Goal: Information Seeking & Learning: Learn about a topic

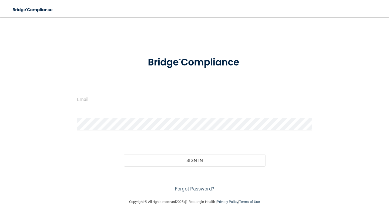
type input "[EMAIL_ADDRESS][DOMAIN_NAME]"
click at [166, 102] on input "[EMAIL_ADDRESS][DOMAIN_NAME]" at bounding box center [194, 99] width 235 height 12
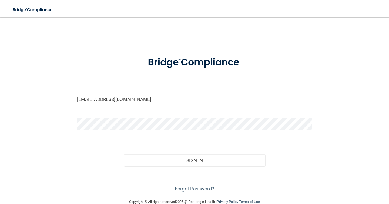
click at [196, 69] on img at bounding box center [195, 62] width 114 height 25
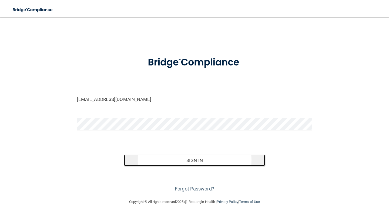
click at [200, 159] on button "Sign In" at bounding box center [194, 160] width 141 height 12
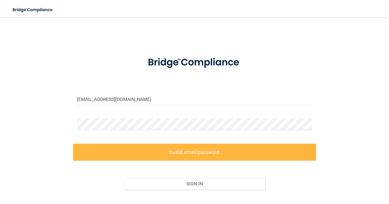
click at [189, 131] on div at bounding box center [194, 126] width 243 height 16
click at [179, 153] on label "Invalid email/password." at bounding box center [194, 152] width 243 height 17
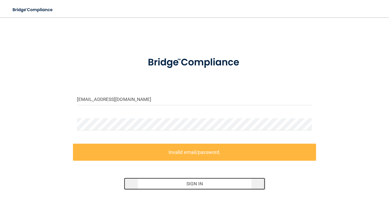
click at [184, 187] on button "Sign In" at bounding box center [194, 184] width 141 height 12
click at [187, 179] on button "Sign In" at bounding box center [194, 184] width 141 height 12
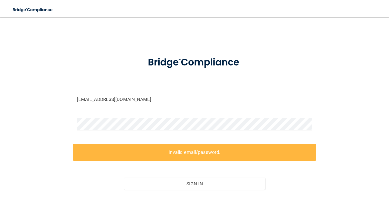
click at [183, 104] on input "office@litdental.com" at bounding box center [194, 99] width 235 height 12
click at [130, 151] on label "Invalid email/password." at bounding box center [194, 152] width 243 height 17
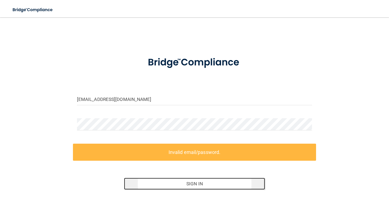
click at [222, 181] on button "Sign In" at bounding box center [194, 184] width 141 height 12
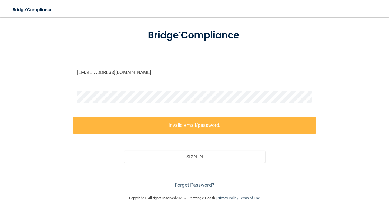
scroll to position [11, 0]
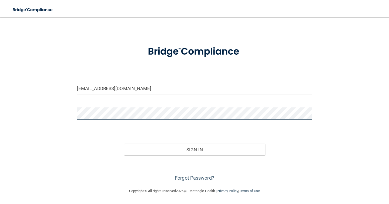
click at [124, 144] on button "Sign In" at bounding box center [194, 150] width 141 height 12
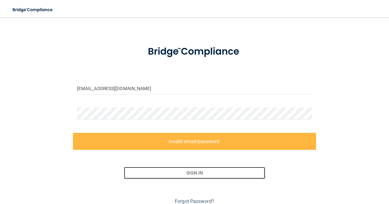
drag, startPoint x: 182, startPoint y: 170, endPoint x: 227, endPoint y: 45, distance: 132.3
click at [203, 91] on form "office@litdental.com Invalid email/password. You don't have permission to acces…" at bounding box center [194, 122] width 235 height 167
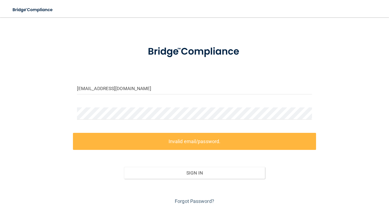
click at [162, 122] on div at bounding box center [194, 115] width 243 height 16
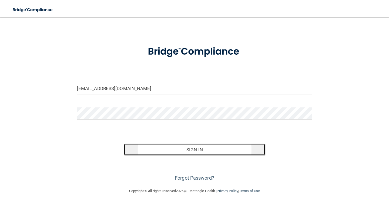
click at [188, 151] on button "Sign In" at bounding box center [194, 150] width 141 height 12
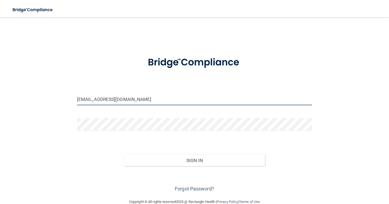
click at [135, 103] on input "[EMAIL_ADDRESS][DOMAIN_NAME]" at bounding box center [194, 99] width 235 height 12
click at [198, 149] on div "Sign In" at bounding box center [194, 155] width 243 height 23
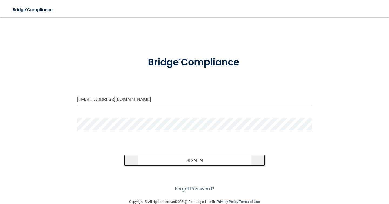
click at [199, 156] on button "Sign In" at bounding box center [194, 160] width 141 height 12
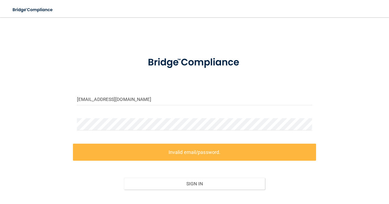
click at [55, 25] on div "[EMAIL_ADDRESS][DOMAIN_NAME] Invalid email/password. You don't have permission …" at bounding box center [195, 120] width 368 height 194
click at [113, 95] on input "[EMAIL_ADDRESS][DOMAIN_NAME]" at bounding box center [194, 99] width 235 height 12
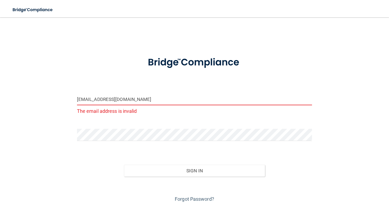
type input "[EMAIL_ADDRESS][DOMAIN_NAME]"
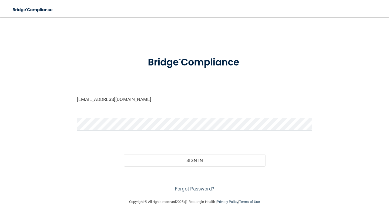
click at [124, 154] on button "Sign In" at bounding box center [194, 160] width 141 height 12
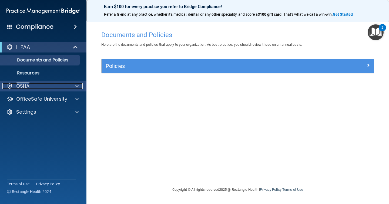
click at [30, 88] on div "OSHA" at bounding box center [35, 86] width 67 height 6
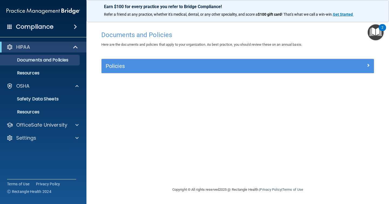
click at [57, 31] on div "Compliance" at bounding box center [43, 27] width 87 height 12
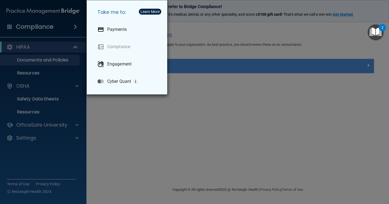
click at [65, 48] on div "Take me to: Payments Compliance Engagement Cyber Quant" at bounding box center [194, 102] width 389 height 204
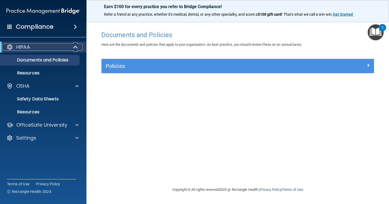
click at [54, 48] on div "HIPAA" at bounding box center [35, 47] width 67 height 6
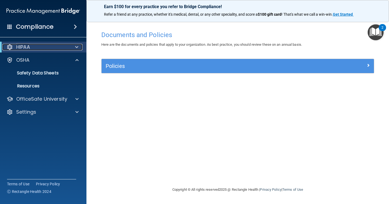
click at [54, 48] on div "HIPAA" at bounding box center [35, 47] width 67 height 6
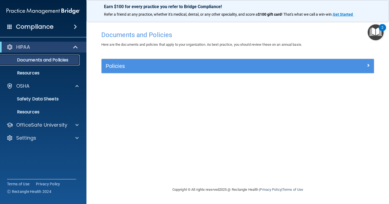
click at [51, 58] on p "Documents and Policies" at bounding box center [41, 59] width 74 height 5
click at [141, 70] on div "Policies" at bounding box center [238, 66] width 273 height 14
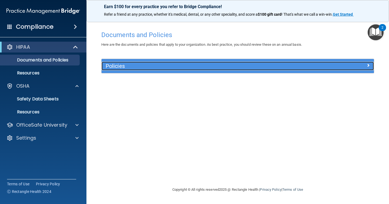
click at [367, 67] on span at bounding box center [368, 65] width 3 height 6
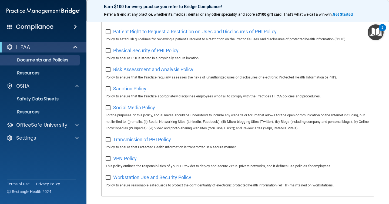
scroll to position [349, 0]
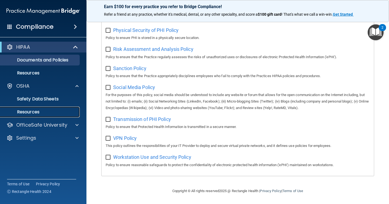
click at [56, 110] on p "Resources" at bounding box center [41, 111] width 74 height 5
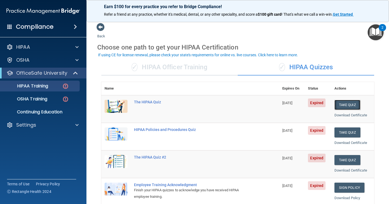
click at [350, 107] on button "Take Quiz" at bounding box center [348, 105] width 26 height 10
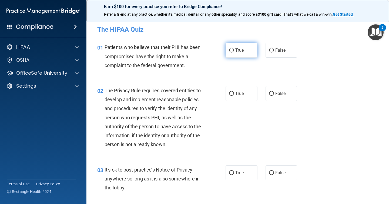
click at [232, 51] on input "True" at bounding box center [231, 50] width 5 height 4
radio input "true"
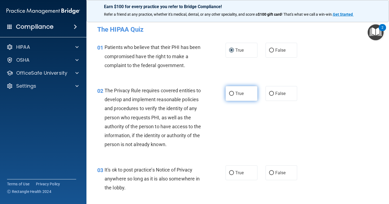
click at [231, 94] on input "True" at bounding box center [231, 94] width 5 height 4
radio input "true"
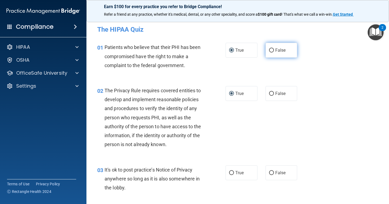
click at [269, 49] on input "False" at bounding box center [271, 50] width 5 height 4
radio input "true"
click at [244, 48] on span "True" at bounding box center [240, 50] width 8 height 5
click at [234, 48] on input "True" at bounding box center [231, 50] width 5 height 4
radio input "true"
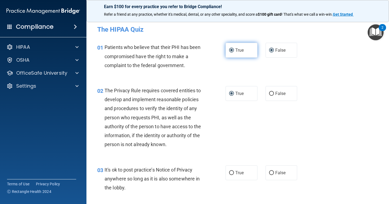
radio input "false"
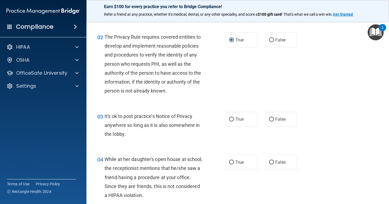
scroll to position [57, 0]
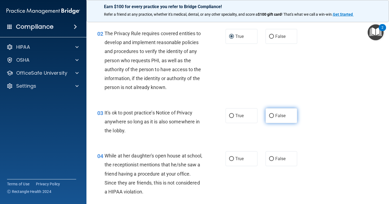
click at [272, 114] on input "False" at bounding box center [271, 116] width 5 height 4
radio input "true"
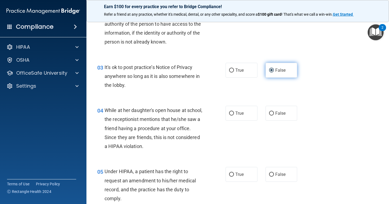
scroll to position [103, 0]
click at [275, 119] on label "False" at bounding box center [282, 112] width 32 height 15
click at [274, 115] on input "False" at bounding box center [271, 113] width 5 height 4
radio input "true"
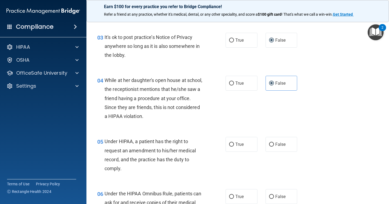
scroll to position [134, 0]
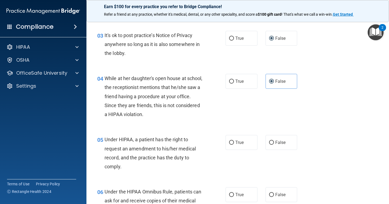
click at [262, 147] on div "True False" at bounding box center [264, 142] width 77 height 15
click at [242, 143] on span "True" at bounding box center [240, 142] width 8 height 5
click at [234, 143] on input "True" at bounding box center [231, 143] width 5 height 4
radio input "true"
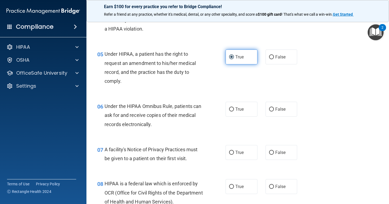
scroll to position [221, 0]
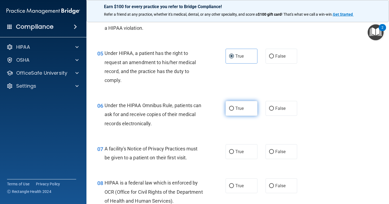
click at [242, 111] on label "True" at bounding box center [242, 108] width 32 height 15
click at [234, 111] on input "True" at bounding box center [231, 109] width 5 height 4
radio input "true"
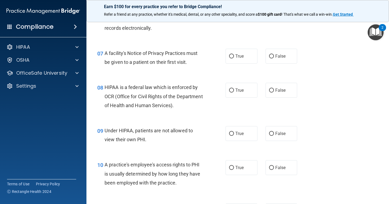
scroll to position [317, 0]
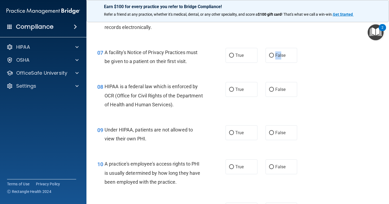
drag, startPoint x: 282, startPoint y: 59, endPoint x: 258, endPoint y: 56, distance: 24.2
click at [258, 57] on div "True False" at bounding box center [264, 55] width 77 height 15
click at [246, 53] on label "True" at bounding box center [242, 55] width 32 height 15
click at [234, 54] on input "True" at bounding box center [231, 56] width 5 height 4
radio input "true"
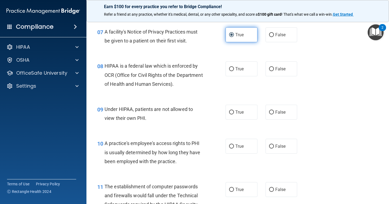
scroll to position [338, 0]
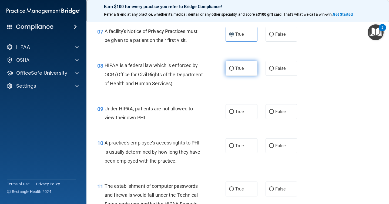
click at [239, 70] on span "True" at bounding box center [240, 68] width 8 height 5
click at [234, 70] on input "True" at bounding box center [231, 69] width 5 height 4
radio input "true"
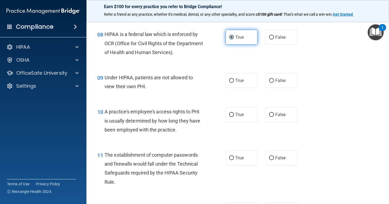
scroll to position [377, 0]
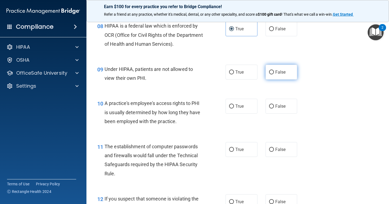
click at [274, 70] on label "False" at bounding box center [282, 72] width 32 height 15
click at [274, 70] on input "False" at bounding box center [271, 72] width 5 height 4
radio input "true"
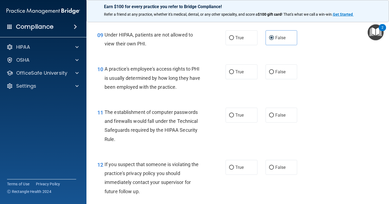
scroll to position [412, 0]
click at [242, 73] on span "True" at bounding box center [240, 71] width 8 height 5
click at [234, 73] on input "True" at bounding box center [231, 71] width 5 height 4
radio input "true"
click at [269, 75] on label "False" at bounding box center [282, 71] width 32 height 15
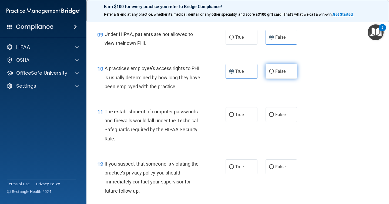
click at [269, 74] on input "False" at bounding box center [271, 71] width 5 height 4
radio input "true"
radio input "false"
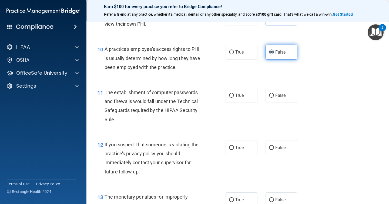
scroll to position [435, 0]
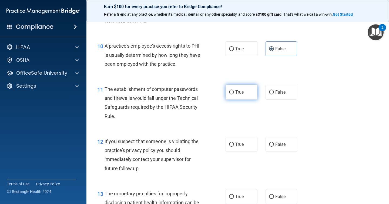
click at [242, 92] on span "True" at bounding box center [240, 92] width 8 height 5
click at [234, 92] on input "True" at bounding box center [231, 92] width 5 height 4
radio input "true"
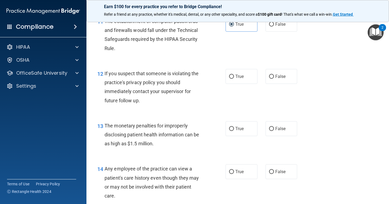
scroll to position [503, 0]
click at [274, 74] on label "False" at bounding box center [282, 76] width 32 height 15
click at [274, 74] on input "False" at bounding box center [271, 76] width 5 height 4
radio input "true"
click at [250, 77] on label "True" at bounding box center [242, 76] width 32 height 15
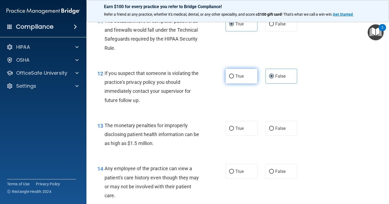
click at [234, 77] on input "True" at bounding box center [231, 76] width 5 height 4
radio input "true"
radio input "false"
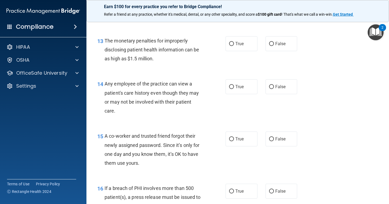
scroll to position [589, 0]
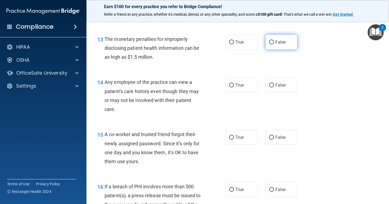
click at [277, 43] on span "False" at bounding box center [281, 41] width 11 height 5
click at [274, 43] on input "False" at bounding box center [271, 42] width 5 height 4
radio input "true"
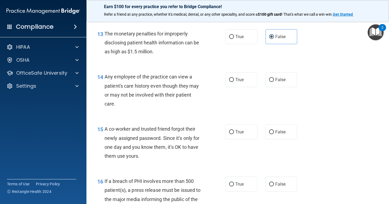
scroll to position [595, 0]
click at [278, 82] on label "False" at bounding box center [282, 79] width 32 height 15
click at [274, 82] on input "False" at bounding box center [271, 80] width 5 height 4
radio input "true"
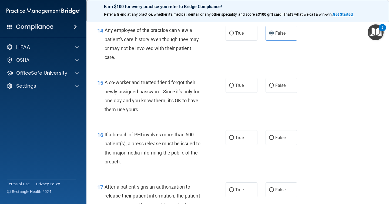
scroll to position [642, 0]
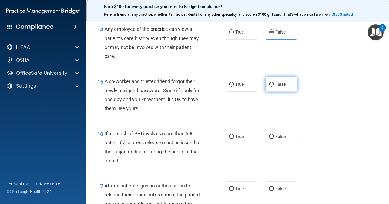
click at [271, 88] on label "False" at bounding box center [282, 84] width 32 height 15
click at [271, 87] on input "False" at bounding box center [271, 84] width 5 height 4
radio input "true"
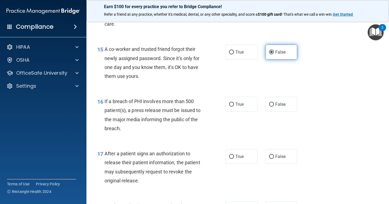
scroll to position [680, 0]
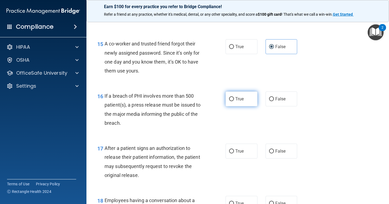
click at [238, 98] on span "True" at bounding box center [240, 98] width 8 height 5
click at [234, 98] on input "True" at bounding box center [231, 99] width 5 height 4
radio input "true"
click at [270, 98] on input "False" at bounding box center [271, 99] width 5 height 4
radio input "true"
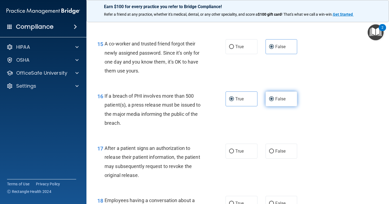
radio input "false"
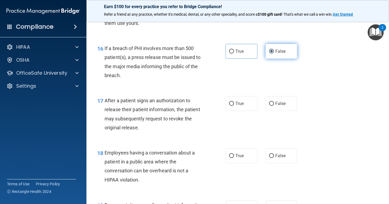
scroll to position [730, 0]
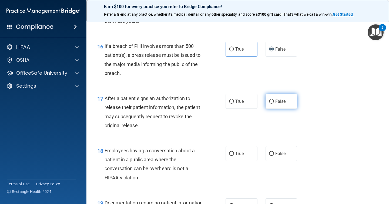
click at [277, 102] on span "False" at bounding box center [281, 101] width 11 height 5
click at [274, 102] on input "False" at bounding box center [271, 102] width 5 height 4
radio input "true"
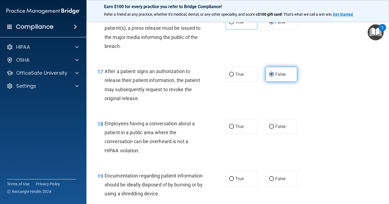
scroll to position [756, 0]
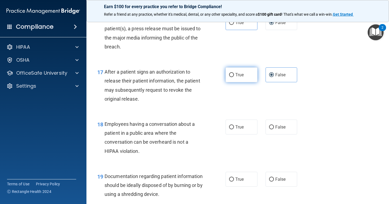
click at [238, 75] on span "True" at bounding box center [240, 74] width 8 height 5
click at [234, 75] on input "True" at bounding box center [231, 75] width 5 height 4
radio input "true"
radio input "false"
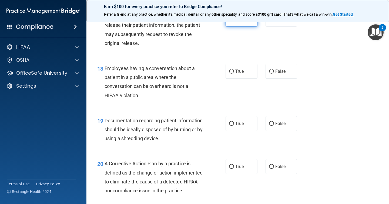
scroll to position [813, 0]
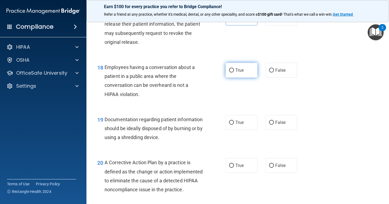
click at [238, 71] on span "True" at bounding box center [240, 70] width 8 height 5
click at [234, 71] on input "True" at bounding box center [231, 70] width 5 height 4
radio input "true"
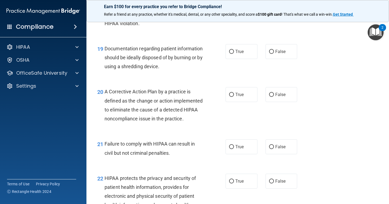
scroll to position [889, 0]
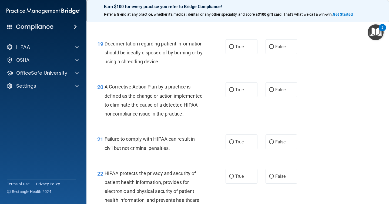
click at [210, 59] on div "19 Documentation regarding patient information should be ideally disposed of by…" at bounding box center [161, 54] width 145 height 30
click at [241, 44] on span "True" at bounding box center [240, 46] width 8 height 5
click at [234, 45] on input "True" at bounding box center [231, 47] width 5 height 4
radio input "true"
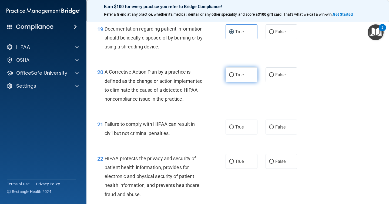
scroll to position [905, 0]
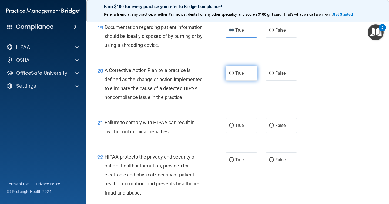
click at [233, 77] on label "True" at bounding box center [242, 73] width 32 height 15
click at [233, 75] on input "True" at bounding box center [231, 73] width 5 height 4
radio input "true"
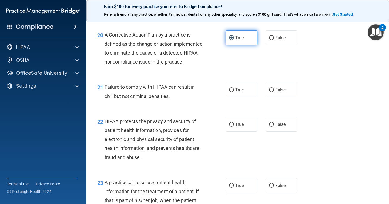
scroll to position [945, 0]
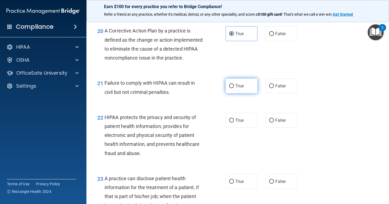
click at [242, 88] on span "True" at bounding box center [240, 85] width 8 height 5
click at [234, 88] on input "True" at bounding box center [231, 86] width 5 height 4
radio input "true"
click at [272, 88] on input "False" at bounding box center [271, 86] width 5 height 4
radio input "true"
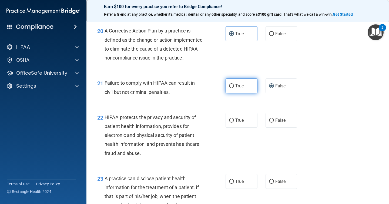
click at [236, 88] on span "True" at bounding box center [240, 85] width 8 height 5
click at [234, 88] on input "True" at bounding box center [231, 86] width 5 height 4
radio input "true"
radio input "false"
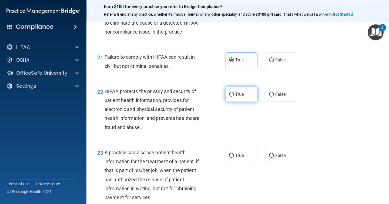
scroll to position [969, 0]
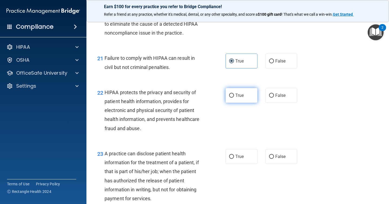
click at [234, 103] on label "True" at bounding box center [242, 95] width 32 height 15
click at [234, 98] on input "True" at bounding box center [231, 96] width 5 height 4
radio input "true"
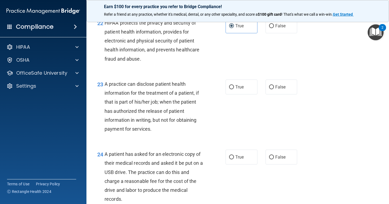
scroll to position [1039, 0]
click at [236, 89] on span "True" at bounding box center [240, 86] width 8 height 5
click at [234, 89] on input "True" at bounding box center [231, 87] width 5 height 4
radio input "true"
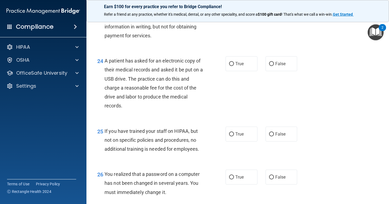
scroll to position [1135, 0]
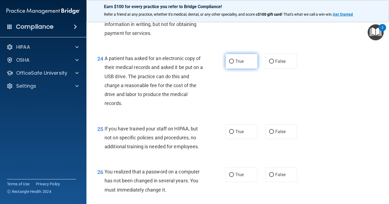
click at [241, 69] on label "True" at bounding box center [242, 61] width 32 height 15
click at [234, 64] on input "True" at bounding box center [231, 61] width 5 height 4
radio input "true"
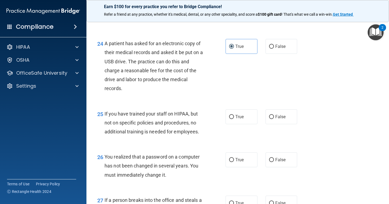
scroll to position [1155, 0]
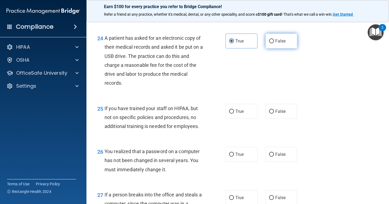
click at [280, 46] on label "False" at bounding box center [282, 41] width 32 height 15
click at [274, 43] on input "False" at bounding box center [271, 41] width 5 height 4
radio input "true"
radio input "false"
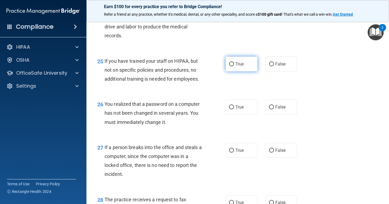
scroll to position [1205, 0]
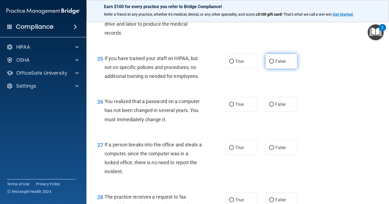
click at [278, 64] on span "False" at bounding box center [281, 61] width 11 height 5
click at [274, 64] on input "False" at bounding box center [271, 61] width 5 height 4
radio input "true"
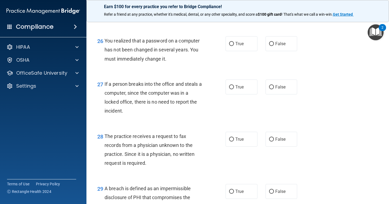
scroll to position [1265, 0]
click at [238, 50] on label "True" at bounding box center [242, 44] width 32 height 15
click at [234, 47] on input "True" at bounding box center [231, 44] width 5 height 4
radio input "true"
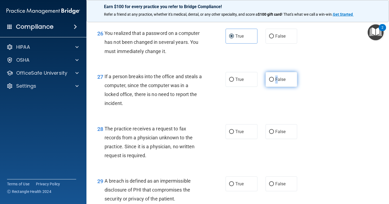
drag, startPoint x: 244, startPoint y: 88, endPoint x: 278, endPoint y: 92, distance: 33.5
click at [278, 87] on div "True False" at bounding box center [264, 79] width 77 height 15
click at [278, 82] on span "False" at bounding box center [281, 79] width 11 height 5
click at [274, 82] on input "False" at bounding box center [271, 80] width 5 height 4
radio input "true"
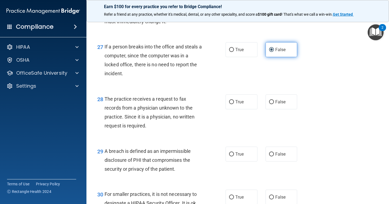
scroll to position [1311, 0]
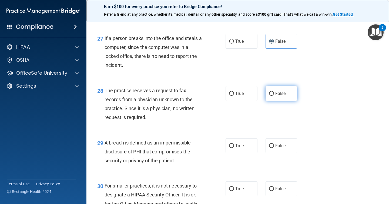
click at [288, 99] on label "False" at bounding box center [282, 93] width 32 height 15
click at [274, 96] on input "False" at bounding box center [271, 94] width 5 height 4
radio input "true"
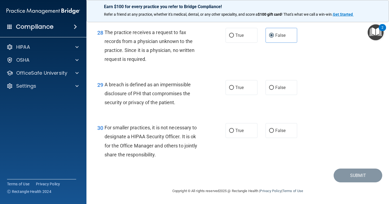
scroll to position [1378, 0]
click at [241, 89] on span "True" at bounding box center [240, 87] width 8 height 5
click at [234, 89] on input "True" at bounding box center [231, 88] width 5 height 4
radio input "true"
click at [276, 131] on span "False" at bounding box center [281, 130] width 11 height 5
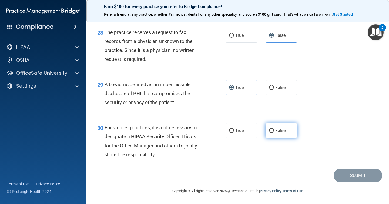
click at [274, 131] on input "False" at bounding box center [271, 131] width 5 height 4
radio input "true"
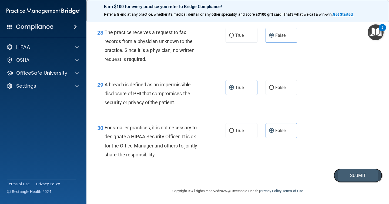
click at [350, 172] on button "Submit" at bounding box center [358, 175] width 49 height 14
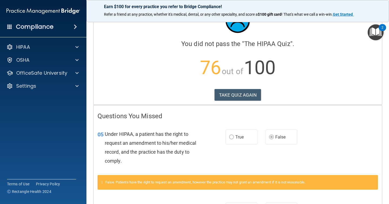
scroll to position [18, 0]
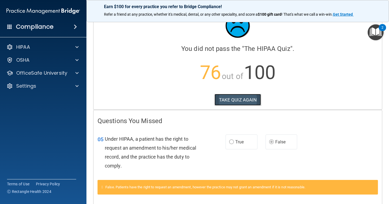
click at [236, 101] on button "TAKE QUIZ AGAIN" at bounding box center [238, 100] width 47 height 12
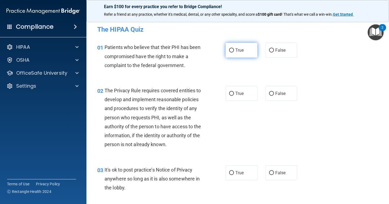
click at [230, 51] on input "True" at bounding box center [231, 50] width 5 height 4
radio input "true"
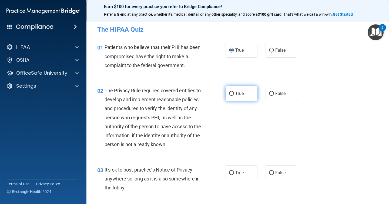
click at [230, 93] on input "True" at bounding box center [231, 94] width 5 height 4
radio input "true"
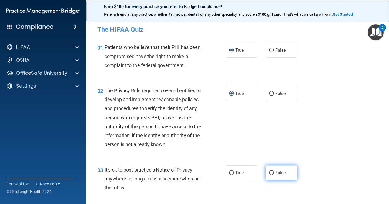
click at [281, 173] on span "False" at bounding box center [281, 172] width 11 height 5
click at [274, 173] on input "False" at bounding box center [271, 173] width 5 height 4
radio input "true"
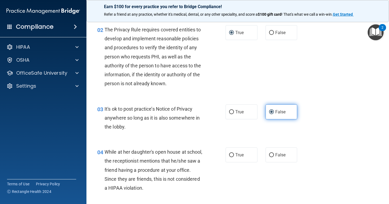
scroll to position [62, 0]
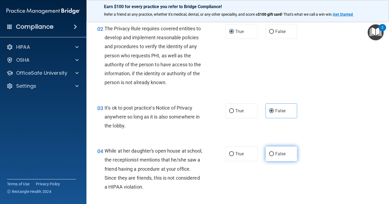
click at [281, 152] on span "False" at bounding box center [281, 153] width 11 height 5
click at [274, 152] on input "False" at bounding box center [271, 154] width 5 height 4
radio input "true"
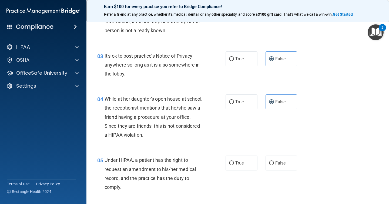
scroll to position [120, 0]
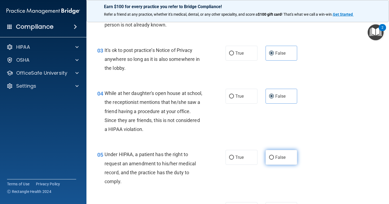
click at [270, 157] on input "False" at bounding box center [271, 157] width 5 height 4
radio input "true"
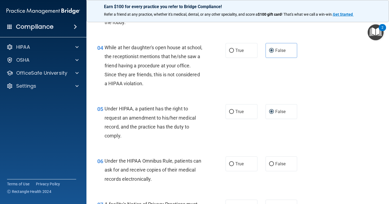
scroll to position [172, 0]
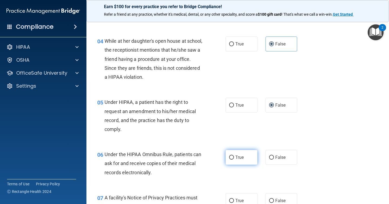
click at [241, 159] on span "True" at bounding box center [240, 157] width 8 height 5
click at [234, 159] on input "True" at bounding box center [231, 157] width 5 height 4
radio input "true"
click at [234, 198] on label "True" at bounding box center [242, 200] width 32 height 15
click at [234, 199] on input "True" at bounding box center [231, 201] width 5 height 4
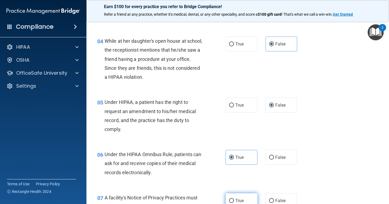
radio input "true"
click at [234, 198] on label "True" at bounding box center [242, 200] width 32 height 15
click at [234, 199] on input "True" at bounding box center [231, 201] width 5 height 4
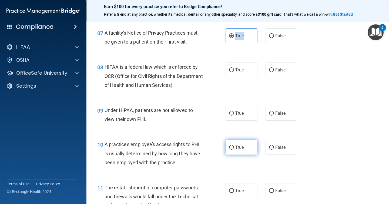
scroll to position [347, 0]
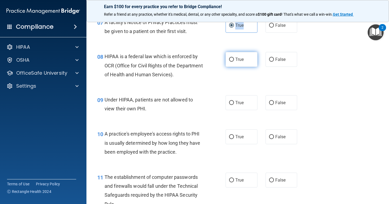
click at [231, 62] on input "True" at bounding box center [231, 60] width 5 height 4
radio input "true"
click at [270, 104] on input "False" at bounding box center [271, 103] width 5 height 4
radio input "true"
click at [270, 137] on input "False" at bounding box center [271, 137] width 5 height 4
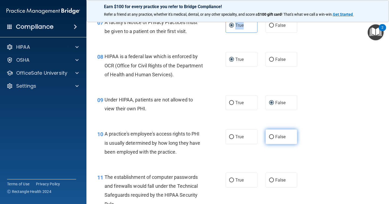
radio input "true"
click at [234, 188] on div "11 The establishment of computer passwords and firewalls would fall under the T…" at bounding box center [237, 192] width 289 height 52
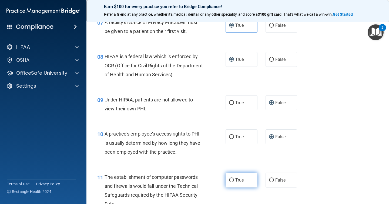
click at [233, 178] on input "True" at bounding box center [231, 180] width 5 height 4
radio input "true"
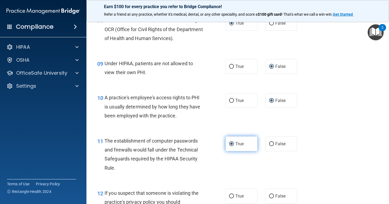
scroll to position [388, 0]
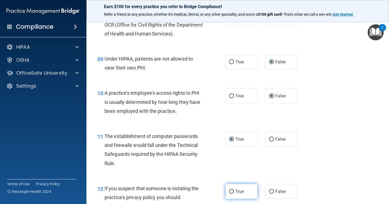
click at [233, 187] on label "True" at bounding box center [242, 191] width 32 height 15
click at [233, 190] on input "True" at bounding box center [231, 192] width 5 height 4
radio input "true"
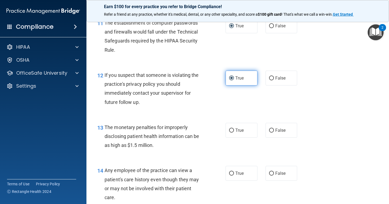
scroll to position [504, 0]
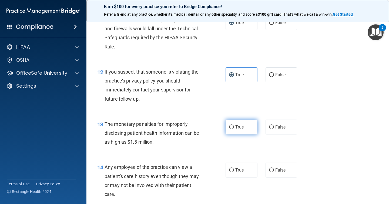
click at [234, 129] on label "True" at bounding box center [242, 127] width 32 height 15
click at [234, 129] on input "True" at bounding box center [231, 127] width 5 height 4
radio input "true"
click at [274, 165] on label "False" at bounding box center [282, 170] width 32 height 15
click at [274, 168] on input "False" at bounding box center [271, 170] width 5 height 4
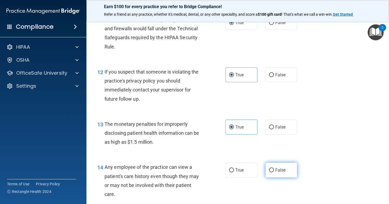
radio input "true"
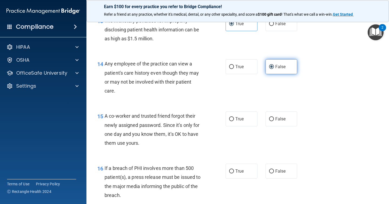
scroll to position [608, 0]
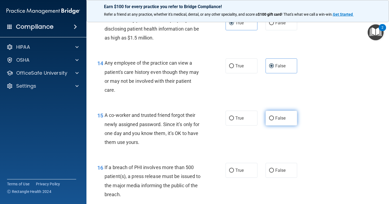
click at [277, 122] on label "False" at bounding box center [282, 118] width 32 height 15
click at [274, 120] on input "False" at bounding box center [271, 118] width 5 height 4
radio input "true"
click at [243, 172] on span "True" at bounding box center [240, 170] width 8 height 5
click at [234, 172] on input "True" at bounding box center [231, 170] width 5 height 4
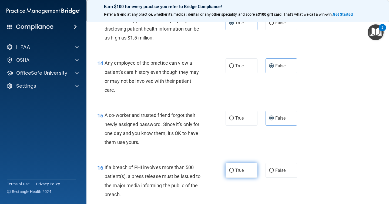
radio input "true"
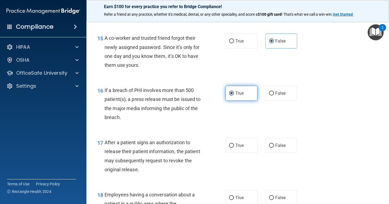
scroll to position [687, 0]
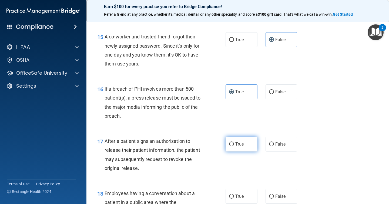
click at [244, 147] on label "True" at bounding box center [242, 144] width 32 height 15
click at [234, 146] on input "True" at bounding box center [231, 144] width 5 height 4
radio input "true"
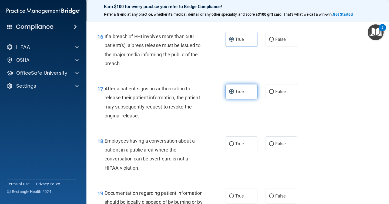
scroll to position [742, 0]
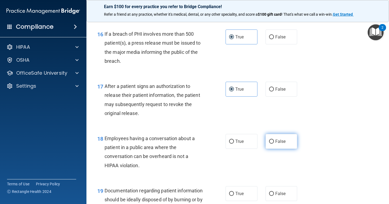
click at [270, 141] on input "False" at bounding box center [271, 142] width 5 height 4
radio input "true"
click at [231, 193] on input "True" at bounding box center [231, 194] width 5 height 4
radio input "true"
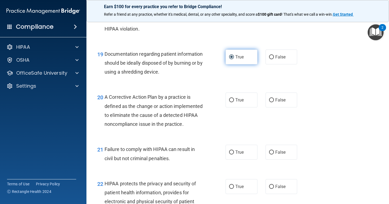
scroll to position [884, 0]
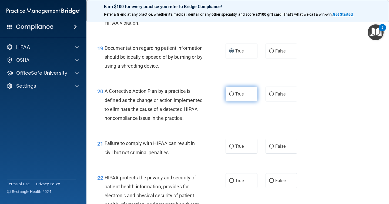
click at [234, 97] on label "True" at bounding box center [242, 94] width 32 height 15
click at [234, 96] on input "True" at bounding box center [231, 94] width 5 height 4
radio input "true"
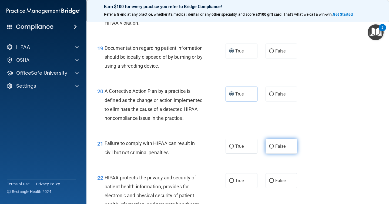
click at [269, 149] on label "False" at bounding box center [282, 146] width 32 height 15
click at [269, 148] on input "False" at bounding box center [271, 146] width 5 height 4
radio input "true"
click at [231, 183] on input "True" at bounding box center [231, 181] width 5 height 4
radio input "true"
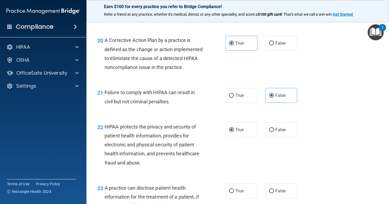
scroll to position [940, 0]
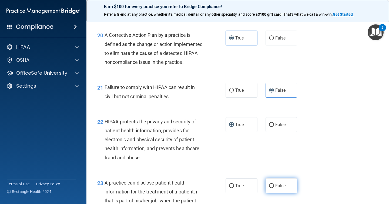
click at [284, 188] on span "False" at bounding box center [281, 185] width 11 height 5
click at [274, 188] on input "False" at bounding box center [271, 186] width 5 height 4
radio input "true"
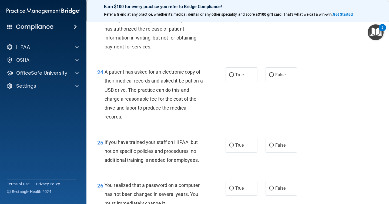
scroll to position [1122, 0]
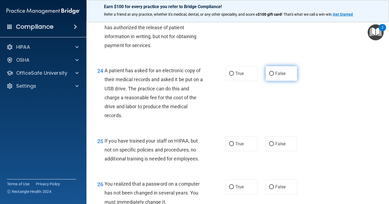
click at [274, 76] on input "False" at bounding box center [271, 74] width 5 height 4
radio input "true"
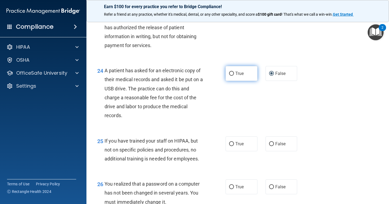
click at [238, 76] on span "True" at bounding box center [240, 73] width 8 height 5
click at [234, 76] on input "True" at bounding box center [231, 74] width 5 height 4
radio input "true"
radio input "false"
click at [271, 146] on input "False" at bounding box center [271, 144] width 5 height 4
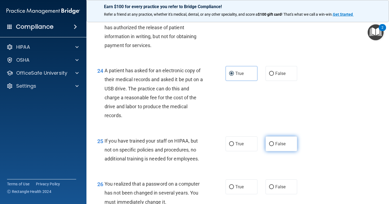
radio input "true"
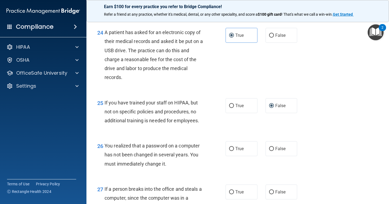
scroll to position [1164, 0]
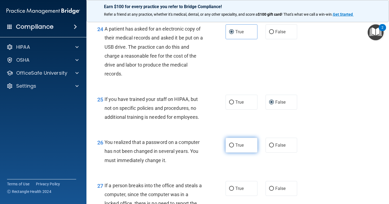
click at [236, 153] on label "True" at bounding box center [242, 145] width 32 height 15
click at [234, 147] on input "True" at bounding box center [231, 145] width 5 height 4
radio input "true"
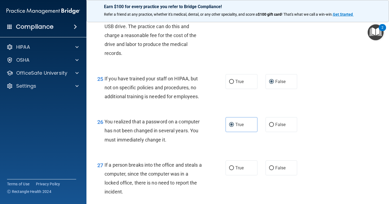
scroll to position [1187, 0]
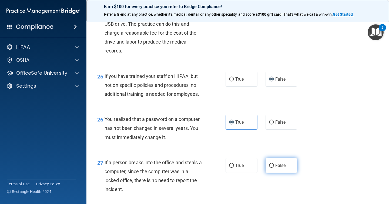
click at [267, 173] on label "False" at bounding box center [282, 165] width 32 height 15
click at [269, 168] on input "False" at bounding box center [271, 166] width 5 height 4
radio input "true"
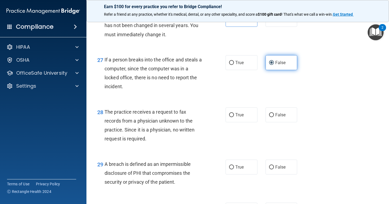
scroll to position [1290, 0]
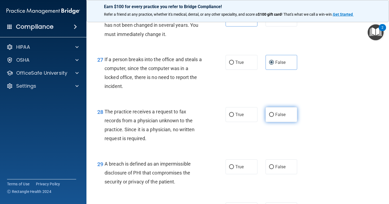
click at [279, 117] on span "False" at bounding box center [281, 114] width 11 height 5
click at [274, 117] on input "False" at bounding box center [271, 115] width 5 height 4
radio input "true"
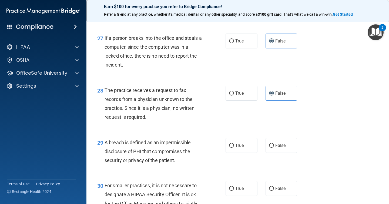
scroll to position [1316, 0]
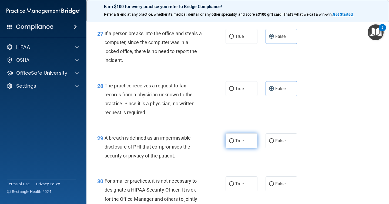
click at [243, 143] on span "True" at bounding box center [240, 140] width 8 height 5
click at [234, 143] on input "True" at bounding box center [231, 141] width 5 height 4
radio input "true"
click at [280, 191] on label "False" at bounding box center [282, 183] width 32 height 15
click at [274, 186] on input "False" at bounding box center [271, 184] width 5 height 4
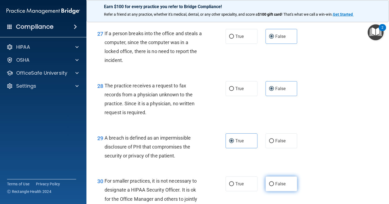
radio input "true"
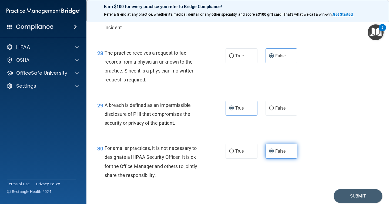
scroll to position [1378, 0]
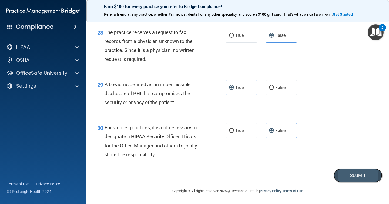
click at [352, 174] on button "Submit" at bounding box center [358, 175] width 49 height 14
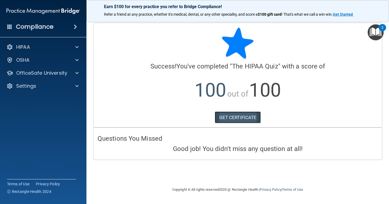
click at [242, 119] on link "GET CERTIFICATE" at bounding box center [238, 117] width 46 height 12
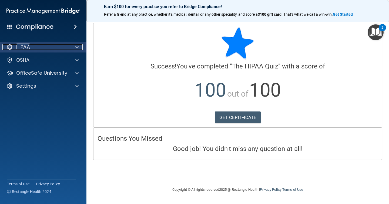
click at [43, 46] on div "HIPAA" at bounding box center [35, 47] width 67 height 6
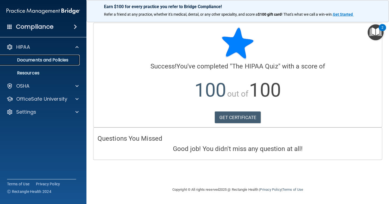
click at [48, 58] on p "Documents and Policies" at bounding box center [41, 59] width 74 height 5
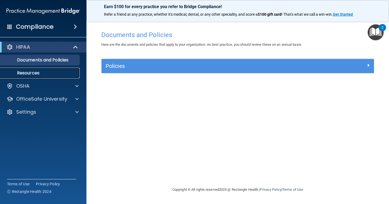
click at [52, 69] on link "Resources" at bounding box center [37, 73] width 85 height 11
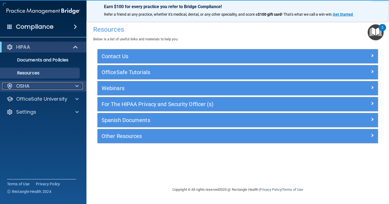
click at [42, 85] on div "OSHA" at bounding box center [35, 86] width 67 height 6
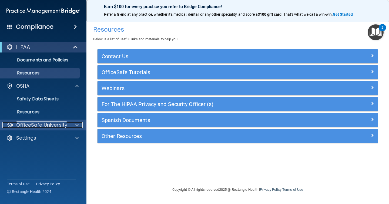
click at [51, 122] on p "OfficeSafe University" at bounding box center [41, 125] width 51 height 6
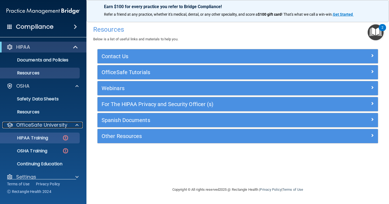
scroll to position [8, 0]
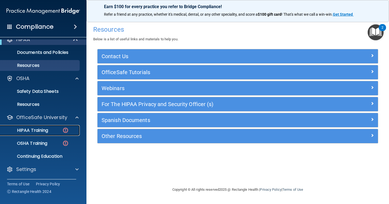
click at [53, 132] on div "HIPAA Training" at bounding box center [41, 130] width 74 height 5
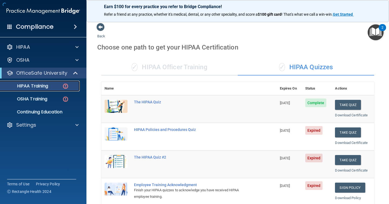
click at [67, 86] on img at bounding box center [65, 86] width 7 height 7
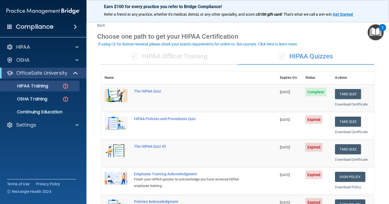
click at [285, 90] on span "[DATE]" at bounding box center [285, 92] width 10 height 4
click at [153, 92] on div "The HIPAA Quiz" at bounding box center [192, 91] width 116 height 4
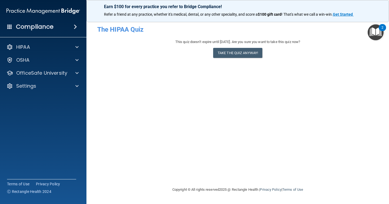
click at [275, 45] on div "This quiz doesn’t expire until [DATE]. Are you sure you want to take this quiz …" at bounding box center [237, 42] width 281 height 6
click at [259, 41] on div "This quiz doesn’t expire until [DATE]. Are you sure you want to take this quiz …" at bounding box center [237, 42] width 281 height 6
click at [325, 46] on div "This quiz doesn’t expire until [DATE]. Are you sure you want to take this quiz …" at bounding box center [237, 50] width 281 height 22
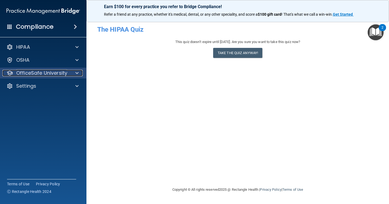
click at [73, 71] on div at bounding box center [76, 73] width 14 height 6
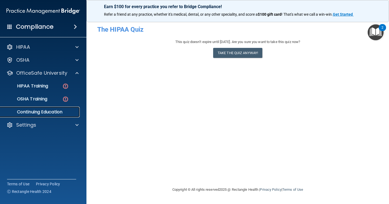
click at [62, 111] on p "Continuing Education" at bounding box center [41, 111] width 74 height 5
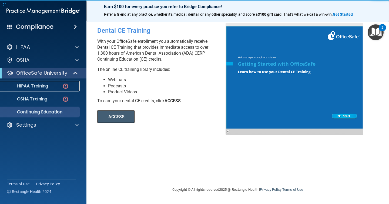
click at [62, 86] on div "HIPAA Training" at bounding box center [41, 85] width 74 height 5
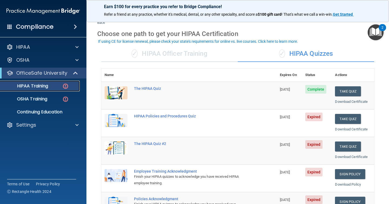
scroll to position [16, 0]
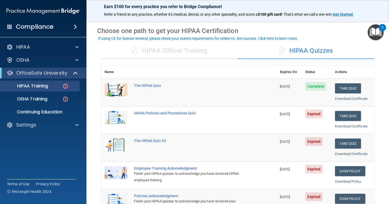
click at [197, 55] on div "✓ HIPAA Officer Training" at bounding box center [169, 51] width 137 height 16
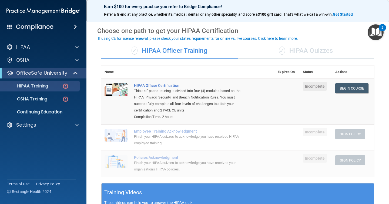
click at [314, 47] on div "✓ HIPAA Quizzes" at bounding box center [306, 51] width 137 height 16
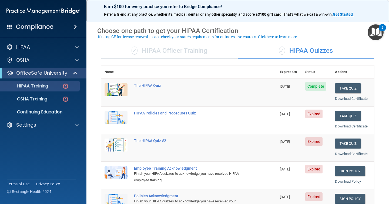
scroll to position [22, 0]
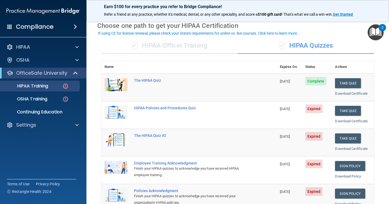
click at [185, 37] on div "✓ HIPAA Officer Training ✓ HIPAA Quizzes Name Expires On Status Actions The HIP…" at bounding box center [237, 199] width 281 height 330
click at [190, 44] on div "✓ HIPAA Officer Training" at bounding box center [169, 46] width 137 height 16
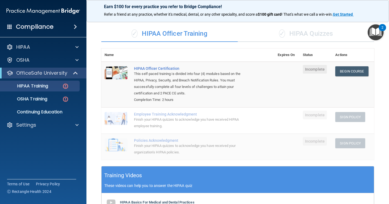
scroll to position [0, 0]
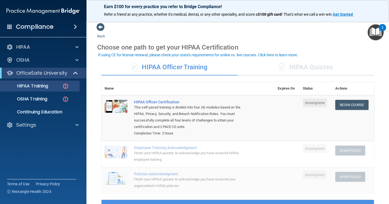
click at [296, 64] on div "✓ HIPAA Quizzes" at bounding box center [306, 67] width 137 height 16
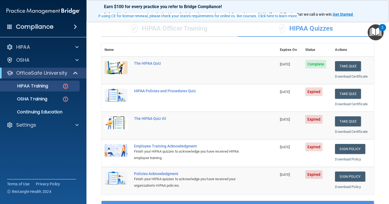
scroll to position [39, 0]
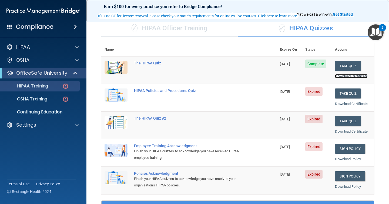
click at [347, 77] on link "Download Certificate" at bounding box center [351, 76] width 33 height 4
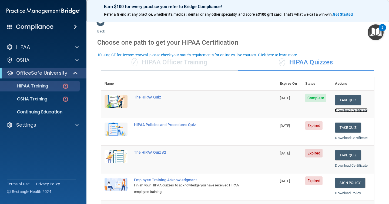
scroll to position [0, 0]
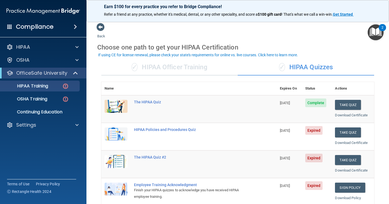
click at [152, 68] on div "✓ HIPAA Officer Training" at bounding box center [169, 67] width 137 height 16
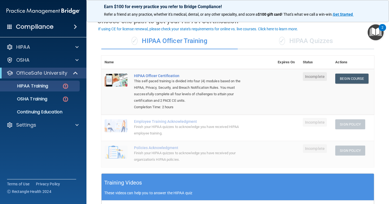
scroll to position [26, 0]
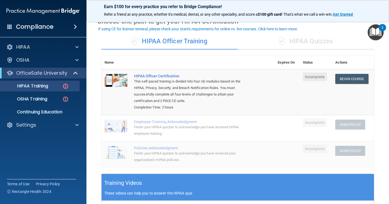
click at [297, 46] on div "✓ HIPAA Quizzes" at bounding box center [306, 41] width 137 height 16
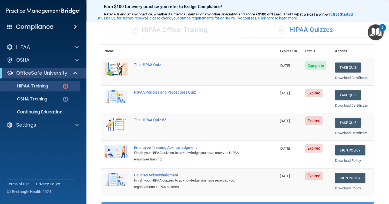
scroll to position [42, 0]
